Goal: Check status

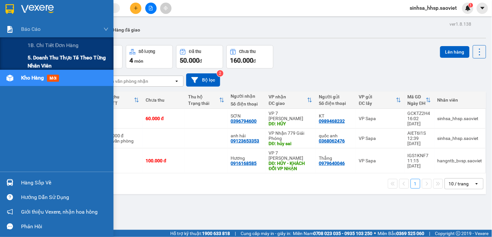
click at [44, 63] on span "5. Doanh thu thực tế theo từng nhân viên" at bounding box center [68, 61] width 81 height 16
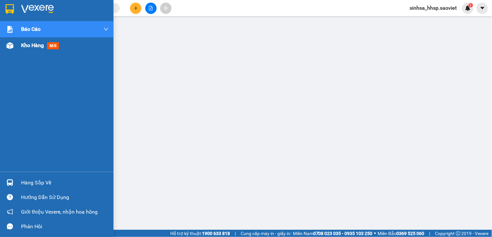
drag, startPoint x: 20, startPoint y: 42, endPoint x: 24, endPoint y: 41, distance: 3.8
click at [21, 41] on div "Kho hàng mới" at bounding box center [56, 45] width 113 height 16
click at [20, 39] on div "Kho hàng mới" at bounding box center [56, 45] width 113 height 16
click at [22, 44] on span "Kho hàng" at bounding box center [32, 45] width 23 height 6
click at [23, 44] on span "Kho hàng" at bounding box center [32, 45] width 23 height 6
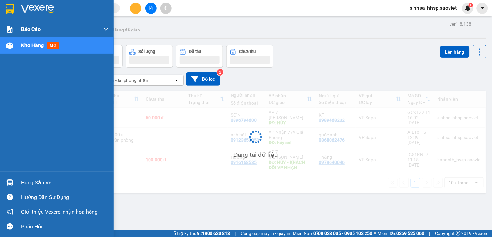
drag, startPoint x: 24, startPoint y: 41, endPoint x: 10, endPoint y: 34, distance: 15.4
click at [23, 40] on div "Kho hàng mới" at bounding box center [64, 45] width 87 height 16
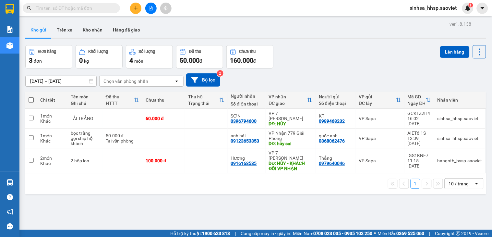
drag, startPoint x: 224, startPoint y: 189, endPoint x: 214, endPoint y: 188, distance: 10.1
click at [215, 189] on div "ver 1.8.138 Kho gửi Trên xe Kho nhận Hàng đã giao Đơn hàng 3 đơn Khối lượng 0 k…" at bounding box center [256, 137] width 466 height 237
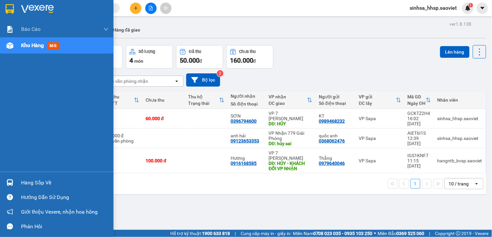
drag, startPoint x: 30, startPoint y: 185, endPoint x: 29, endPoint y: 182, distance: 3.3
click at [29, 182] on div "Hàng sắp về" at bounding box center [64, 183] width 87 height 10
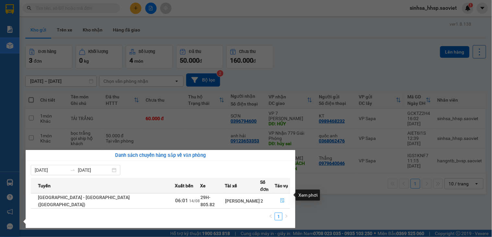
click at [280, 198] on icon "file-done" at bounding box center [282, 200] width 5 height 5
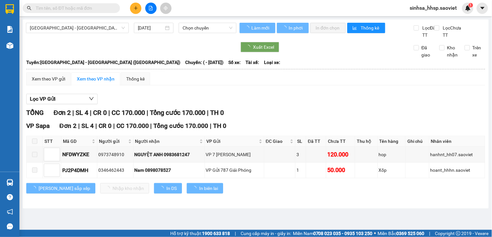
type input "14/08/2025"
